Goal: Entertainment & Leisure: Consume media (video, audio)

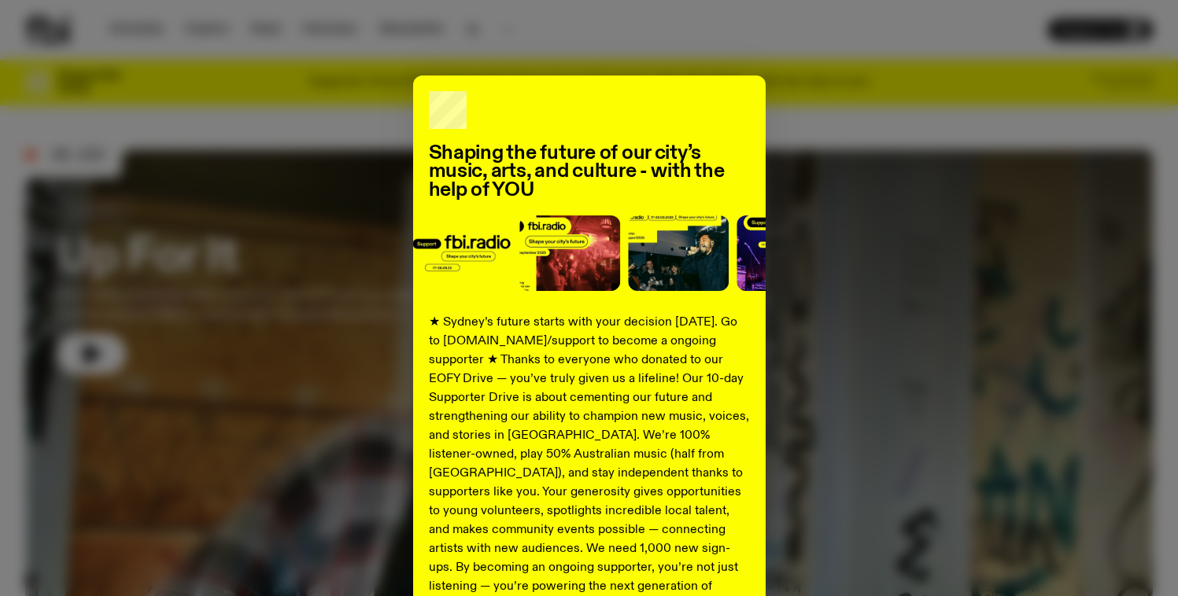
click at [931, 219] on div "Shaping the future of our city’s music, arts, and culture - with the help of YO…" at bounding box center [588, 399] width 1127 height 647
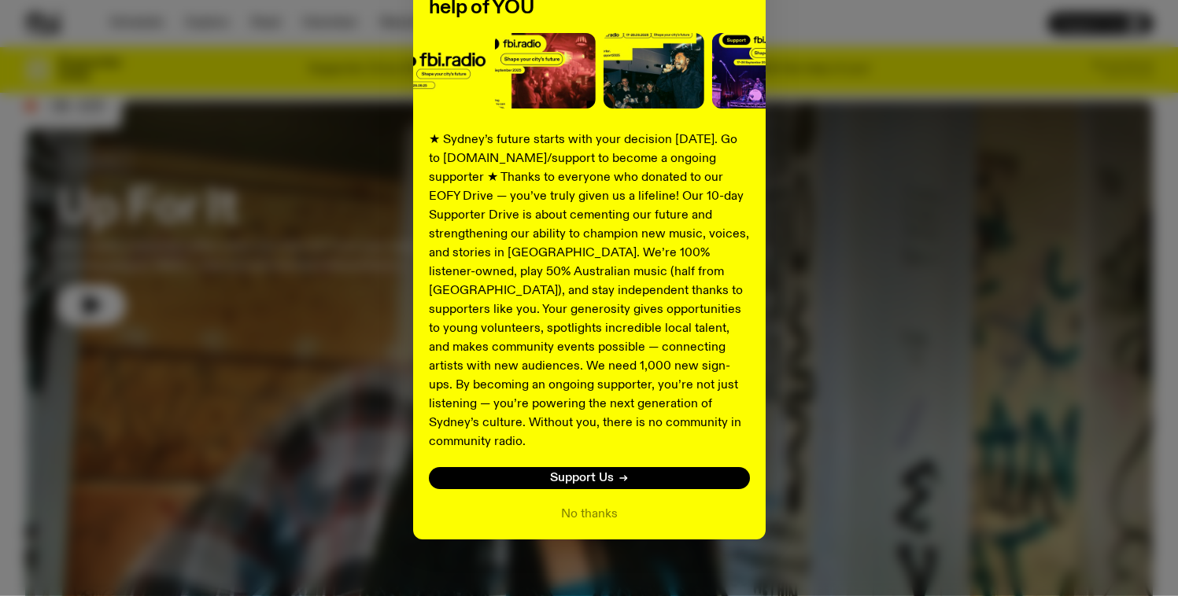
scroll to position [63, 0]
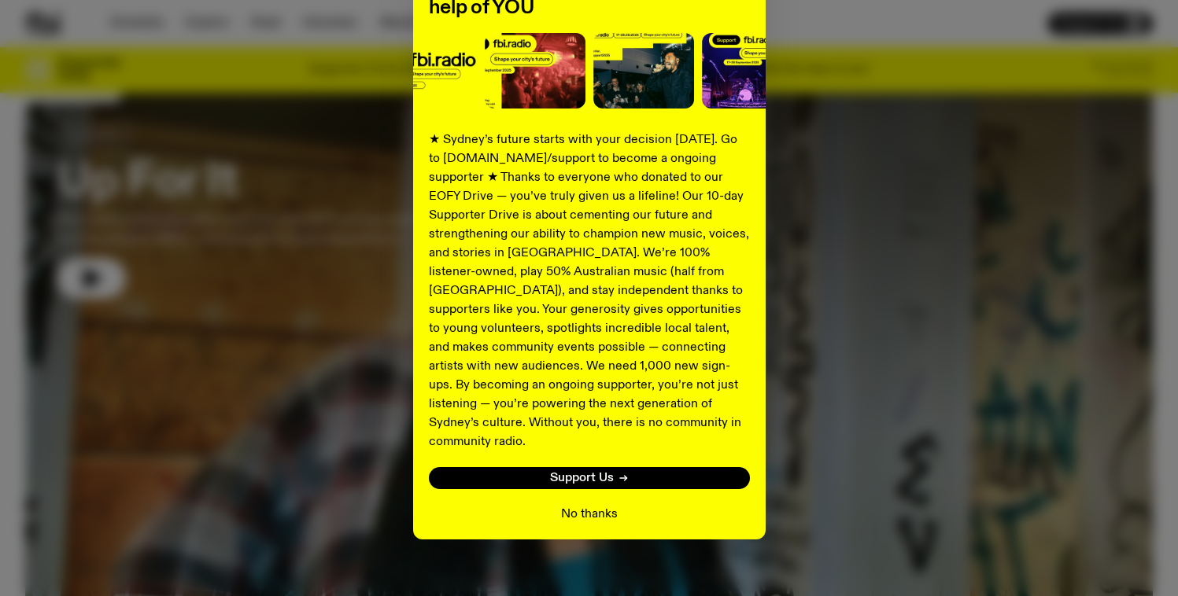
click at [570, 505] on button "No thanks" at bounding box center [589, 514] width 57 height 19
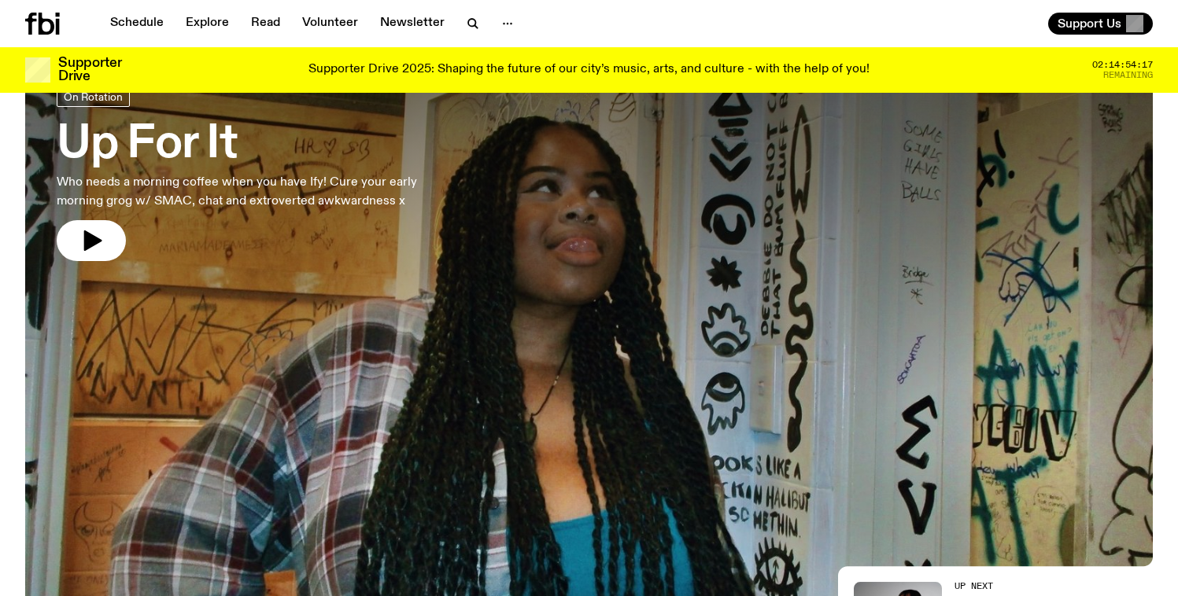
scroll to position [0, 0]
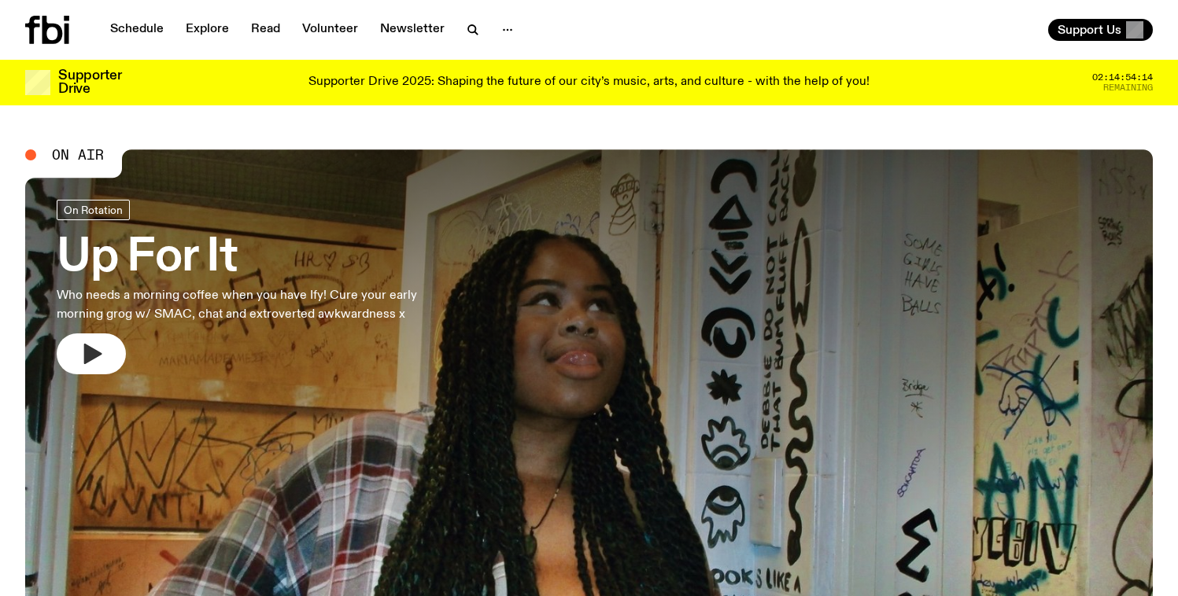
click at [87, 346] on icon "button" at bounding box center [93, 354] width 18 height 20
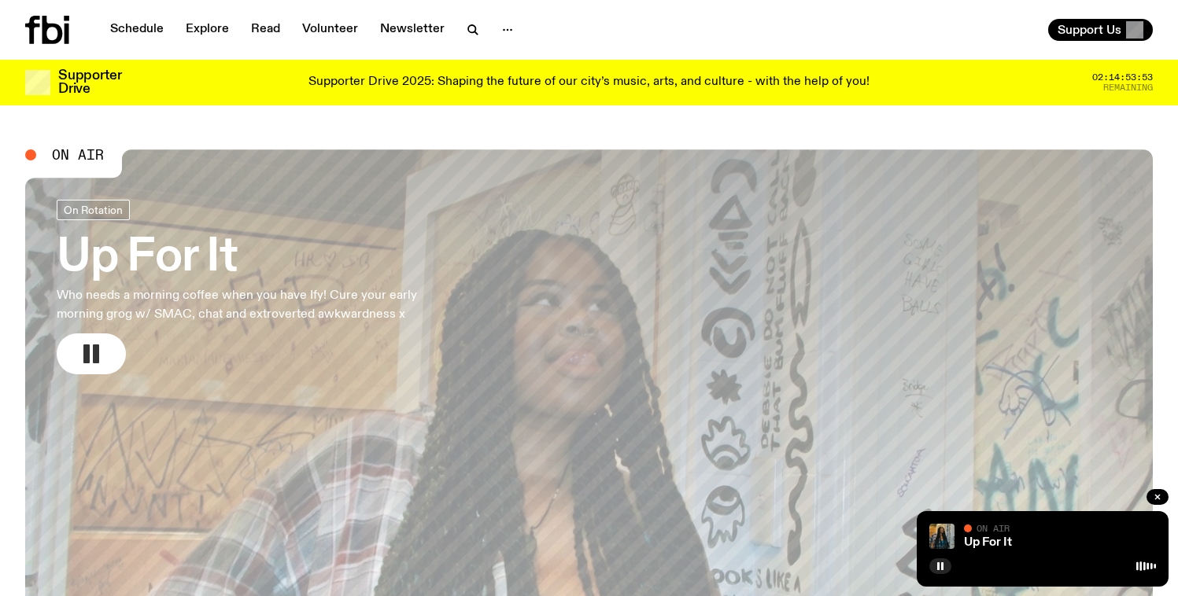
click at [1074, 544] on div "Up For It" at bounding box center [1058, 543] width 195 height 12
click at [1058, 535] on div "On Air" at bounding box center [1060, 530] width 192 height 12
click at [1006, 547] on link "Up For It" at bounding box center [988, 543] width 48 height 13
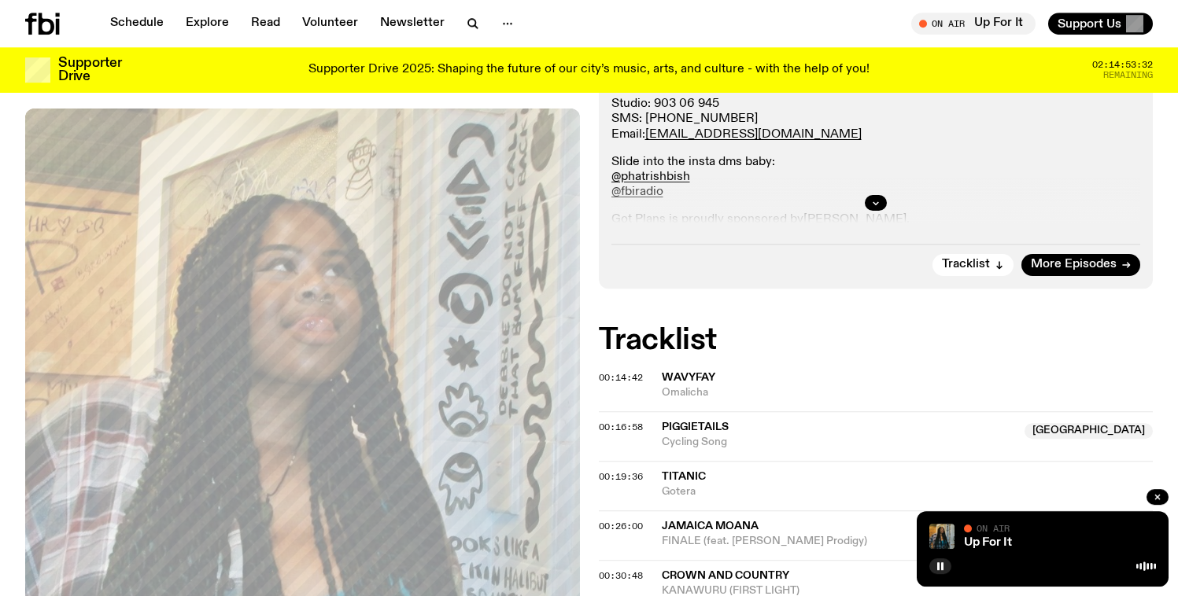
scroll to position [378, 0]
click at [983, 269] on span "Tracklist" at bounding box center [966, 264] width 48 height 12
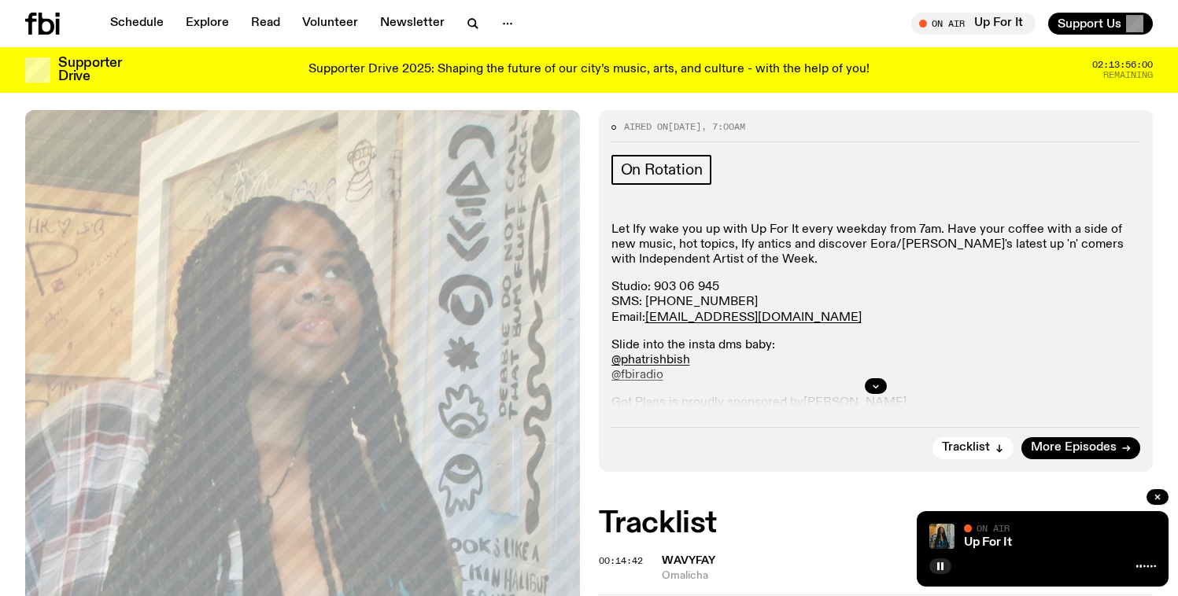
scroll to position [208, 0]
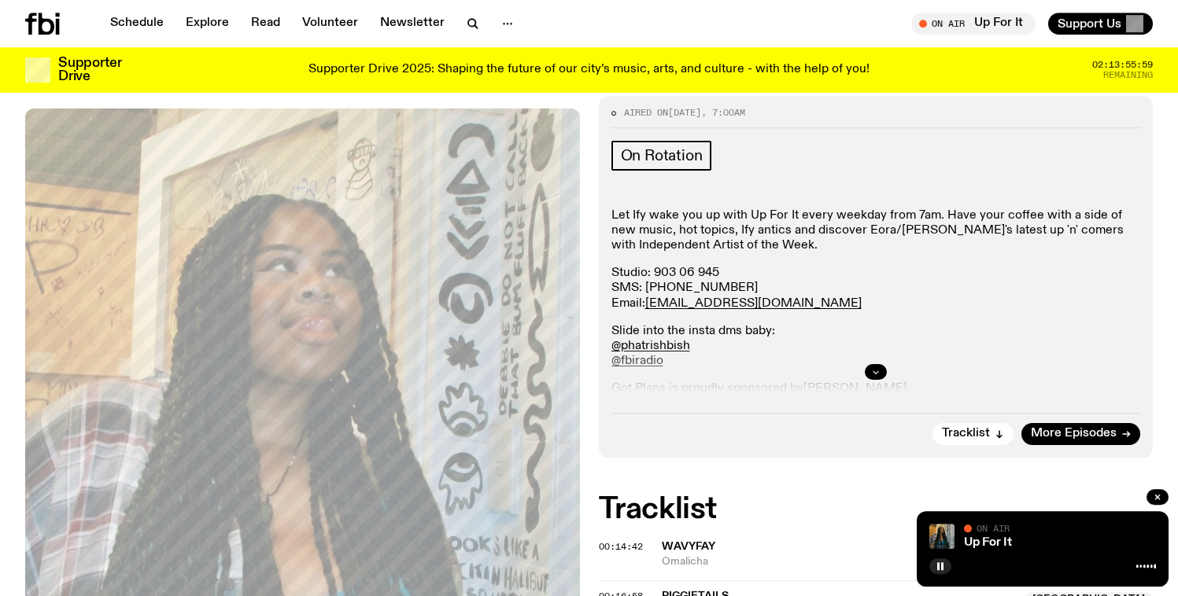
click at [883, 370] on button "button" at bounding box center [876, 372] width 22 height 16
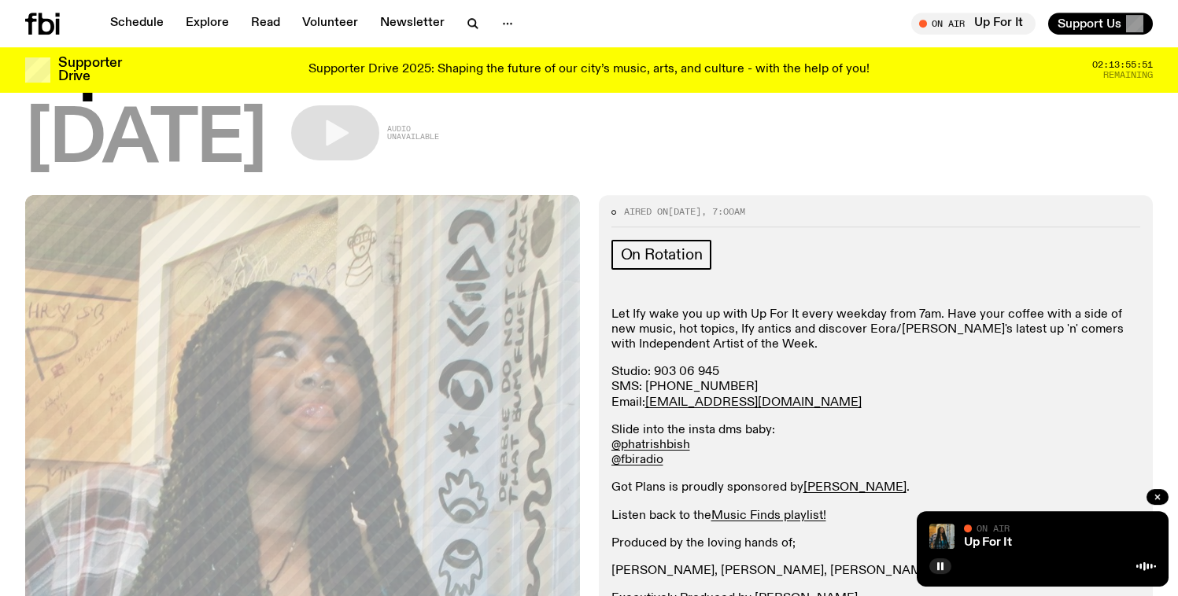
scroll to position [107, 0]
click at [933, 563] on button "button" at bounding box center [940, 567] width 22 height 16
click at [946, 565] on button "button" at bounding box center [940, 567] width 22 height 16
